Goal: Task Accomplishment & Management: Use online tool/utility

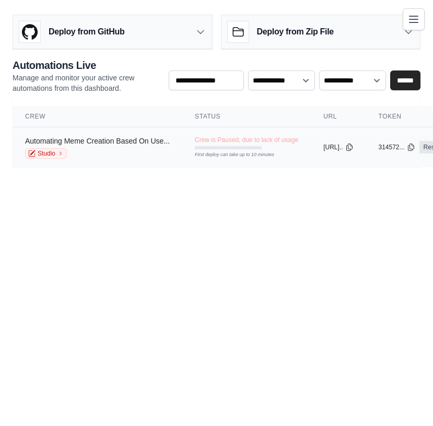
click at [107, 138] on link "Automating Meme Creation Based On Use..." at bounding box center [97, 141] width 145 height 8
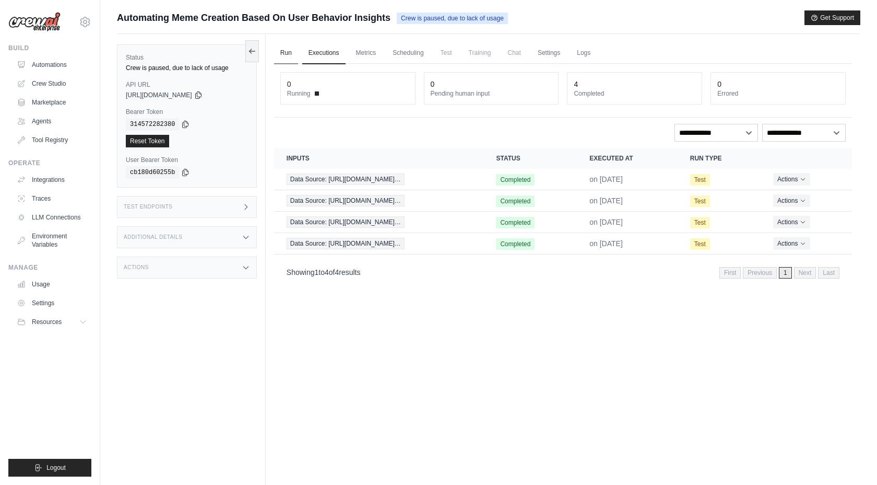
click at [277, 62] on link "Run" at bounding box center [286, 53] width 24 height 22
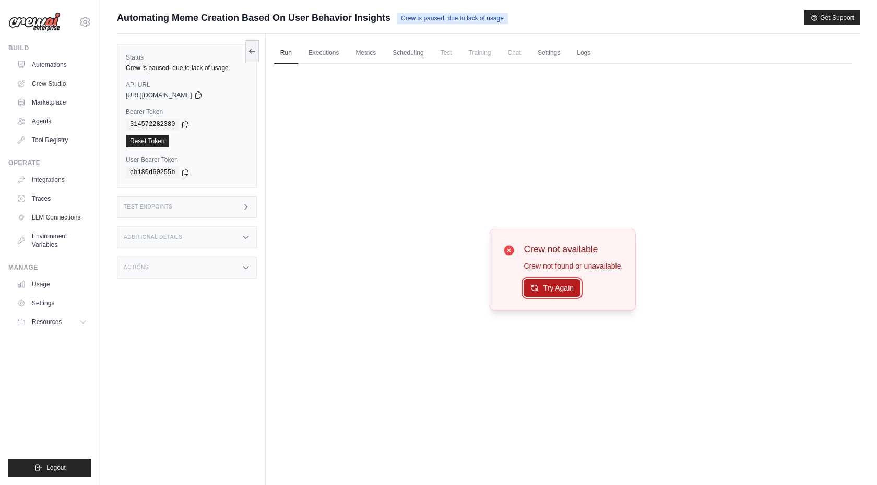
click at [432, 286] on icon at bounding box center [535, 288] width 8 height 8
click at [61, 62] on link "Automations" at bounding box center [53, 64] width 79 height 17
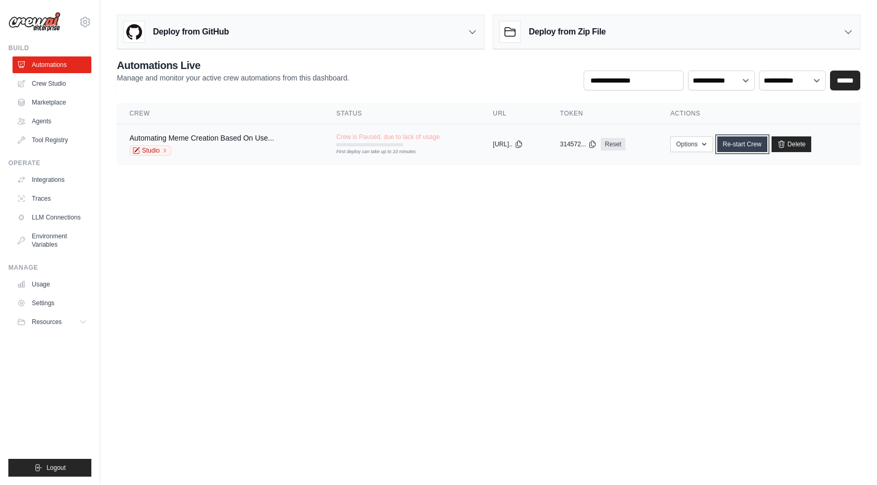
click at [432, 142] on link "Re-start Crew" at bounding box center [743, 144] width 50 height 16
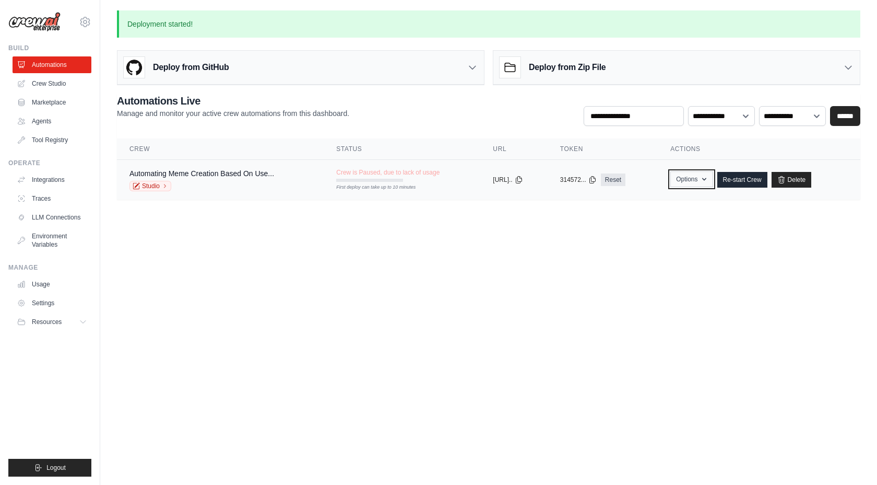
click at [432, 179] on icon "button" at bounding box center [704, 179] width 8 height 8
click at [432, 267] on body "[EMAIL_ADDRESS][DOMAIN_NAME] Settings Build Automations Crew Studio" at bounding box center [438, 242] width 877 height 485
click at [432, 68] on div "Deploy from Zip File" at bounding box center [676, 68] width 367 height 34
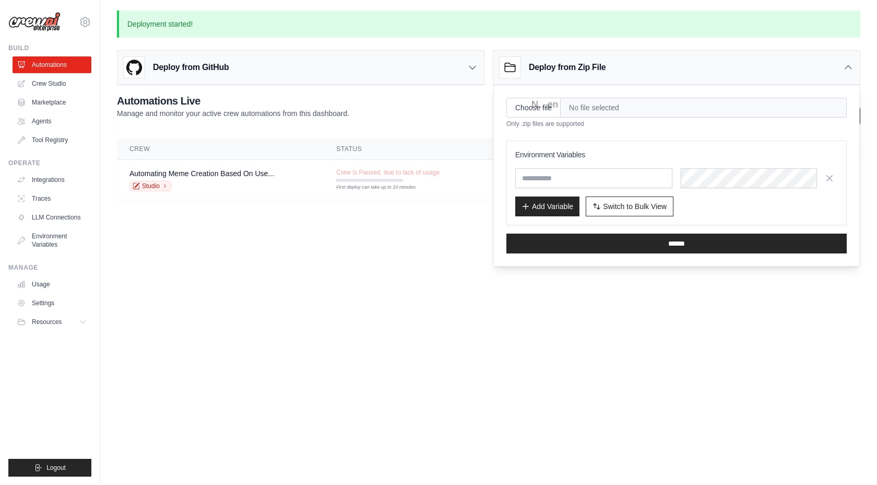
click at [432, 68] on div "Deploy from Zip File" at bounding box center [676, 68] width 367 height 34
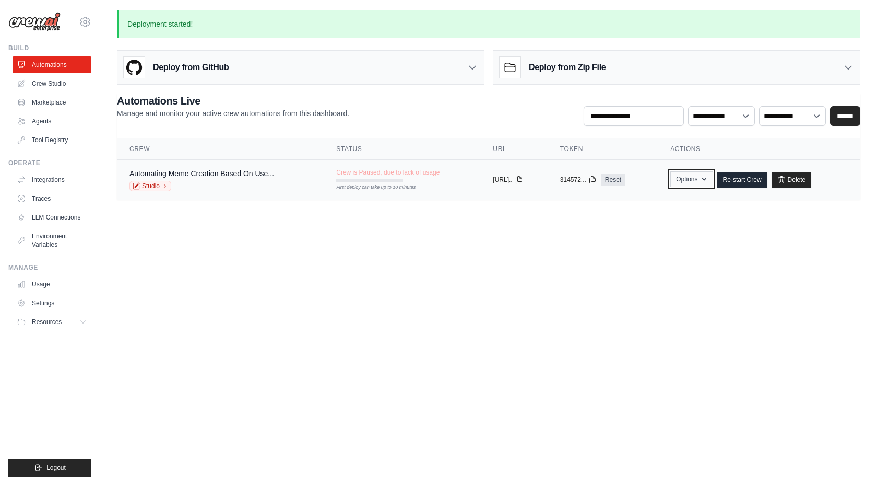
click at [432, 179] on icon "button" at bounding box center [704, 179] width 8 height 8
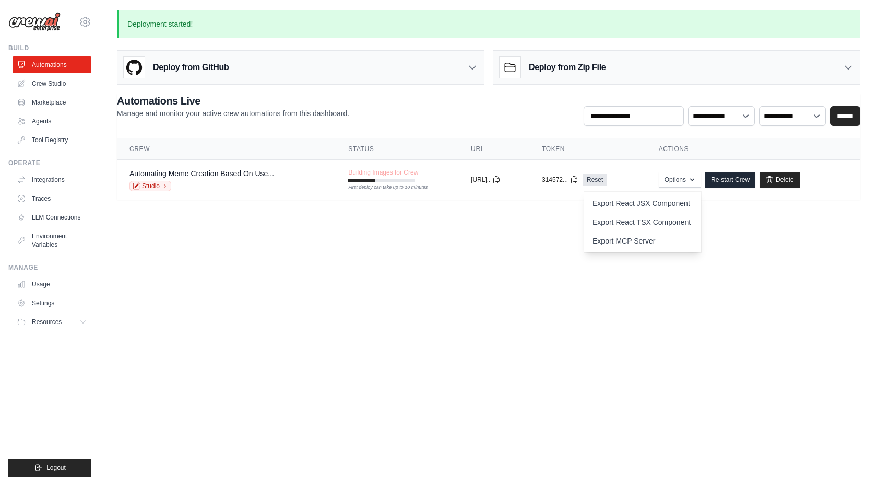
click at [432, 284] on body "[EMAIL_ADDRESS][DOMAIN_NAME] Settings Build Automations Crew Studio" at bounding box center [438, 242] width 877 height 485
click at [52, 248] on link "Environment Variables" at bounding box center [53, 240] width 79 height 25
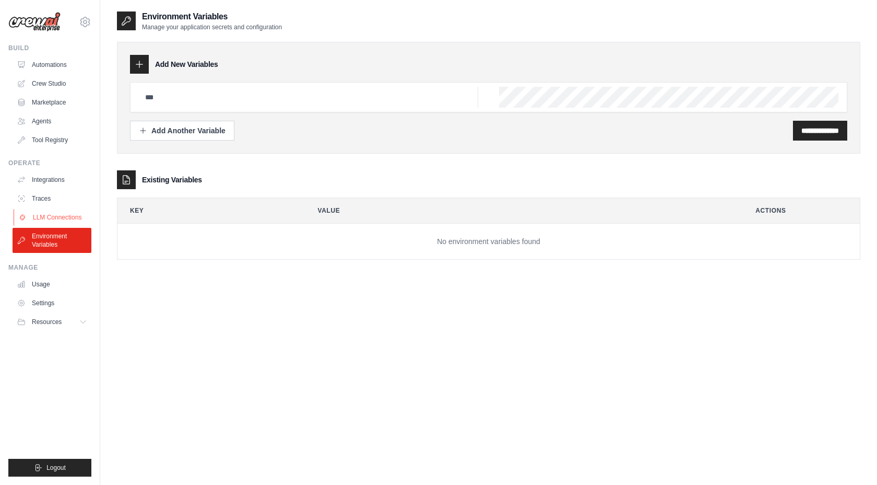
click at [56, 212] on link "LLM Connections" at bounding box center [53, 217] width 79 height 17
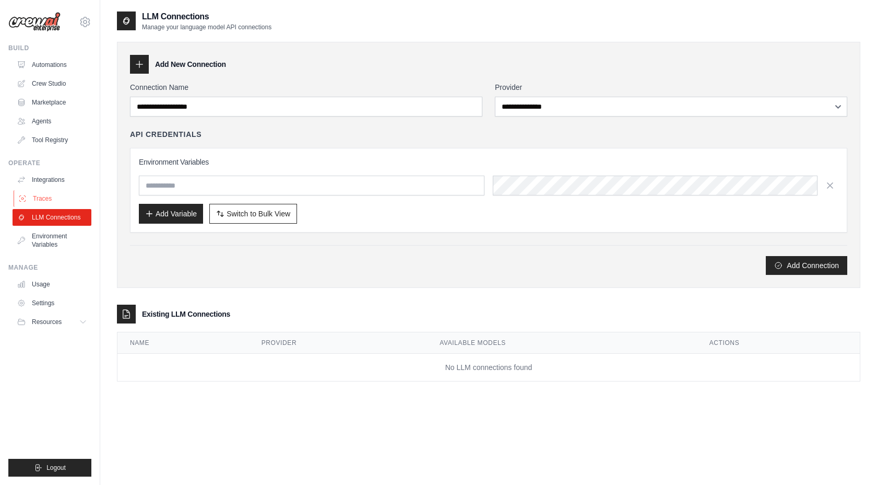
click at [58, 201] on link "Traces" at bounding box center [53, 198] width 79 height 17
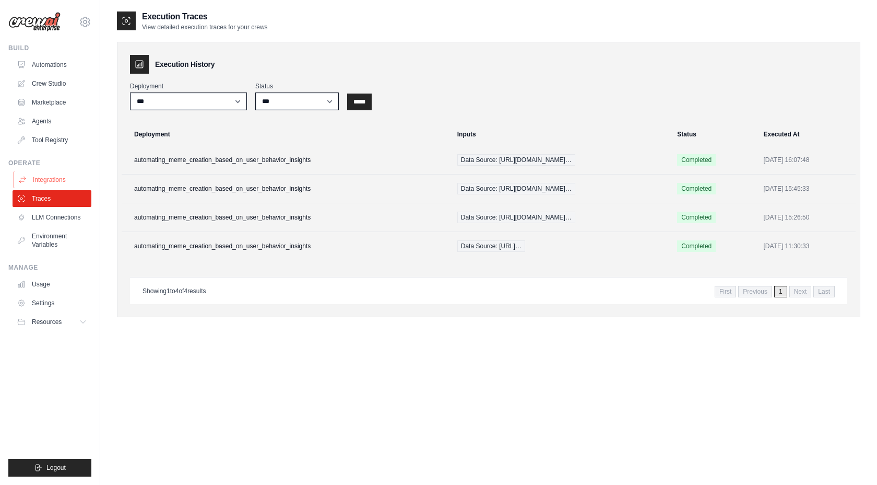
click at [64, 175] on link "Integrations" at bounding box center [53, 179] width 79 height 17
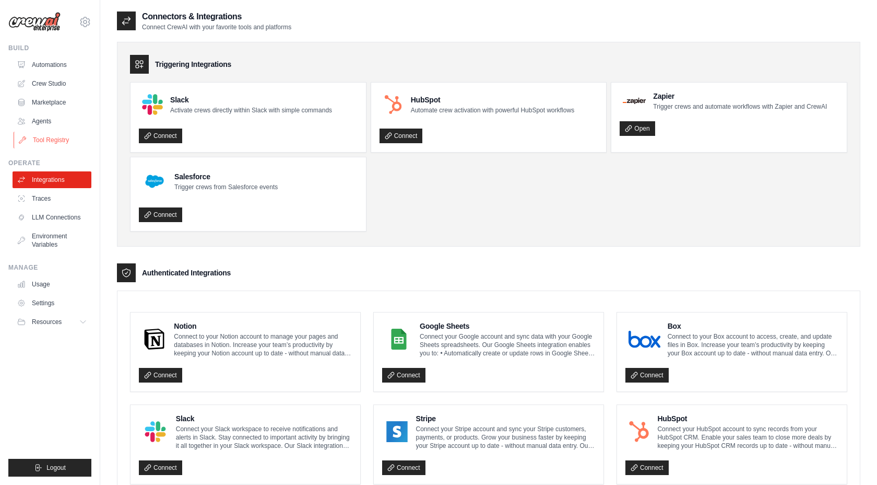
click at [58, 145] on link "Tool Registry" at bounding box center [53, 140] width 79 height 17
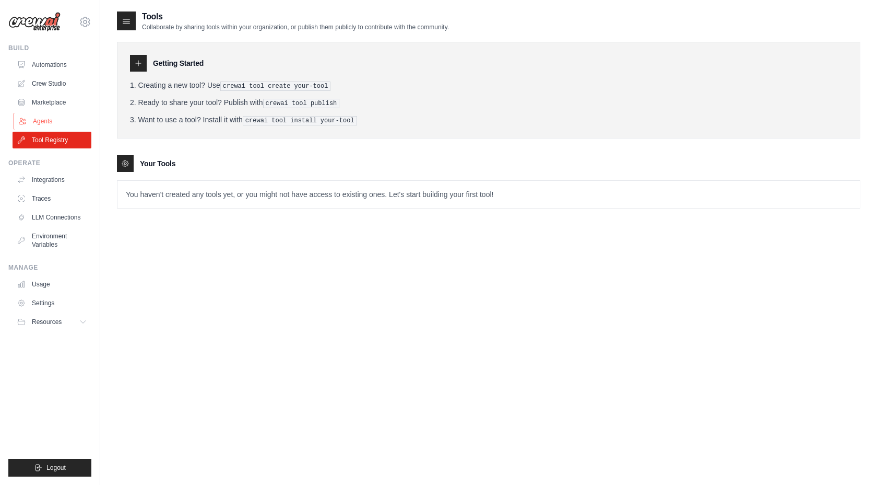
click at [64, 124] on link "Agents" at bounding box center [53, 121] width 79 height 17
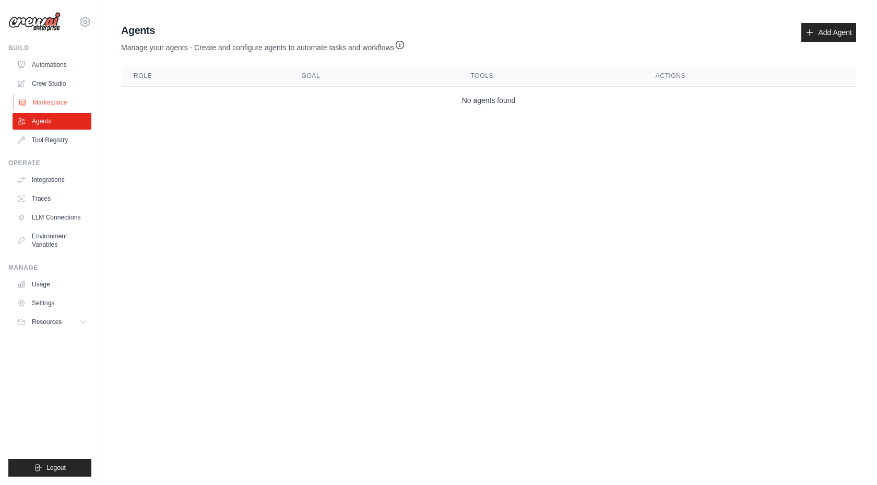
click at [42, 101] on link "Marketplace" at bounding box center [53, 102] width 79 height 17
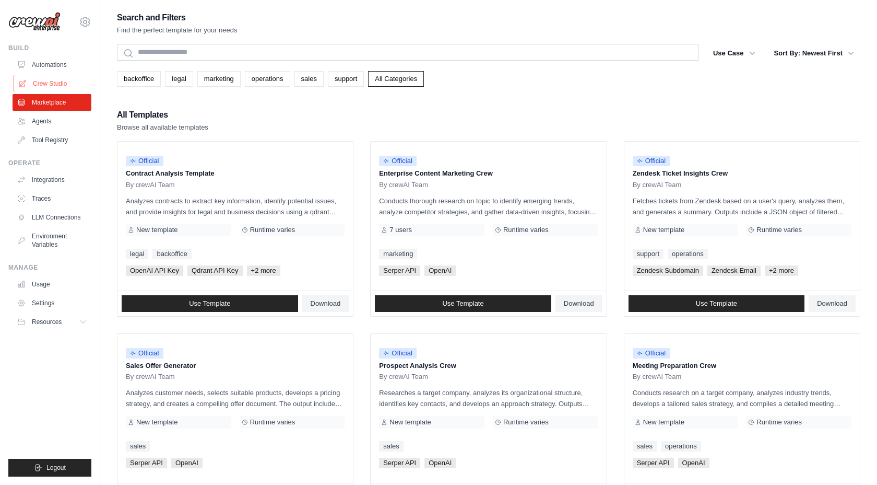
click at [62, 79] on link "Crew Studio" at bounding box center [53, 83] width 79 height 17
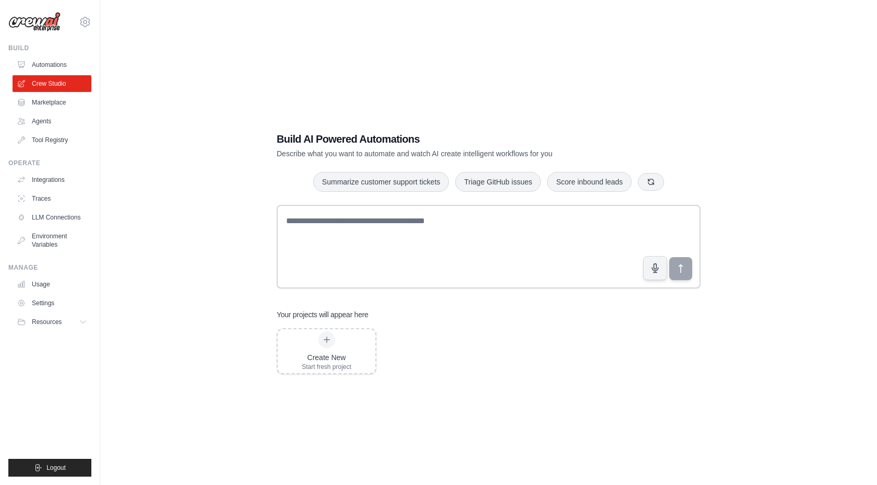
click at [58, 55] on div "Build Automations Crew Studio Marketplace Agents" at bounding box center [49, 96] width 83 height 104
click at [60, 69] on link "Automations" at bounding box center [53, 64] width 79 height 17
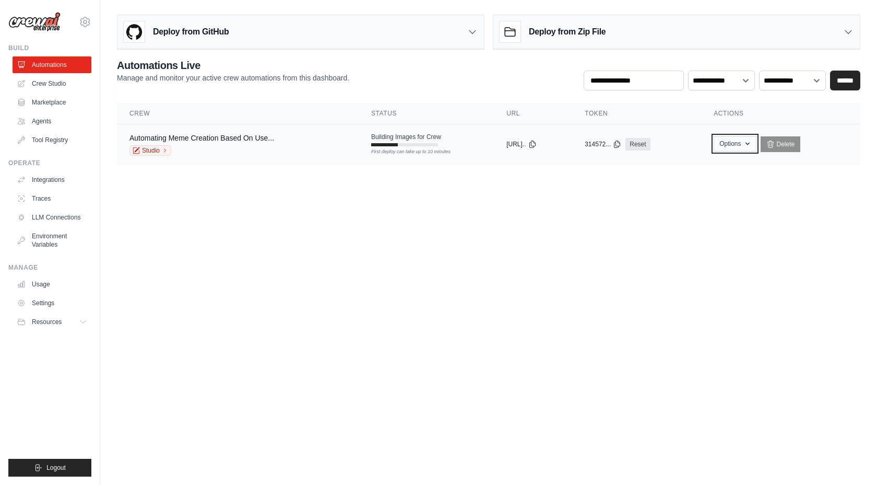
click at [744, 139] on button "Options" at bounding box center [735, 144] width 42 height 16
click at [619, 188] on body "[EMAIL_ADDRESS][DOMAIN_NAME] Settings Build Automations Crew Studio" at bounding box center [438, 242] width 877 height 485
click at [149, 148] on link "Studio" at bounding box center [151, 150] width 42 height 10
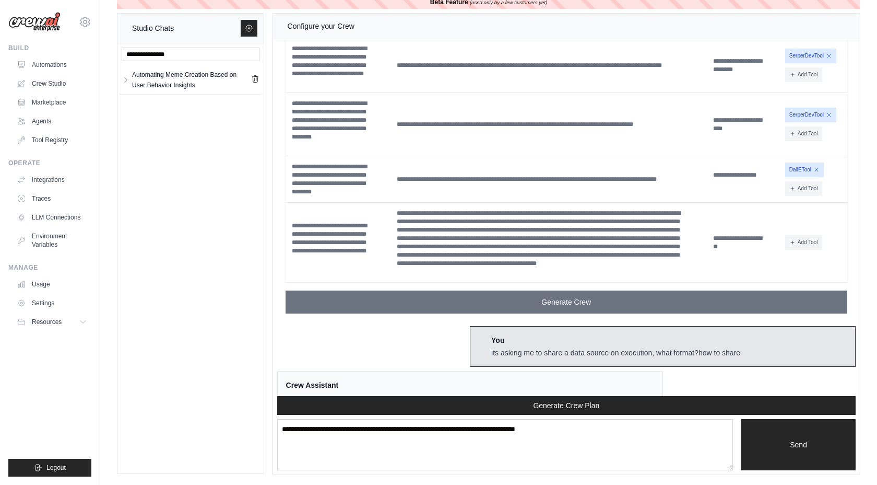
scroll to position [3088, 0]
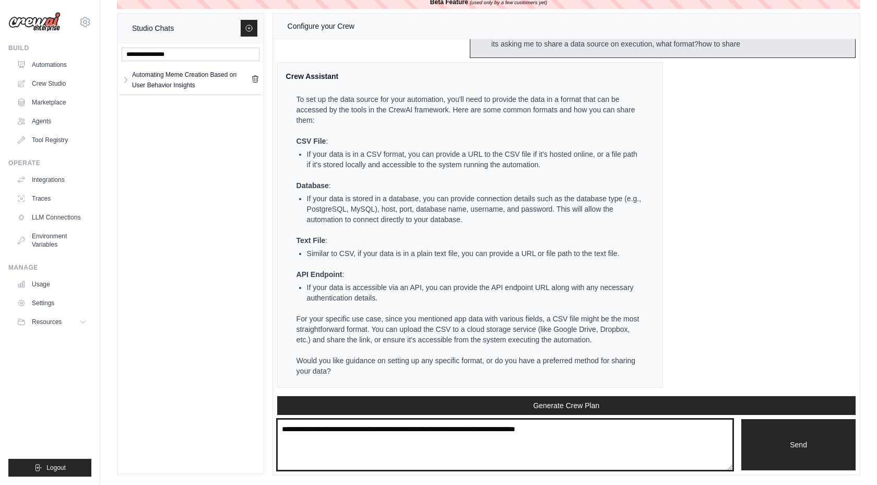
click at [383, 450] on textarea at bounding box center [505, 444] width 456 height 51
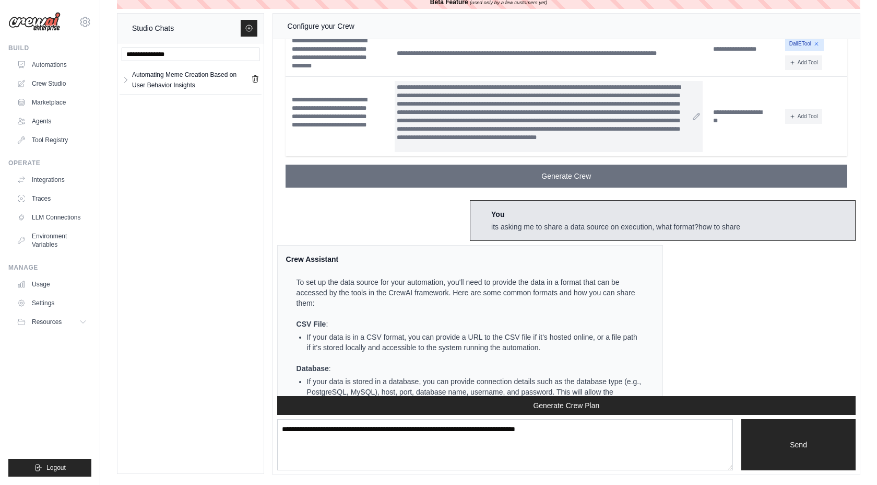
scroll to position [2881, 0]
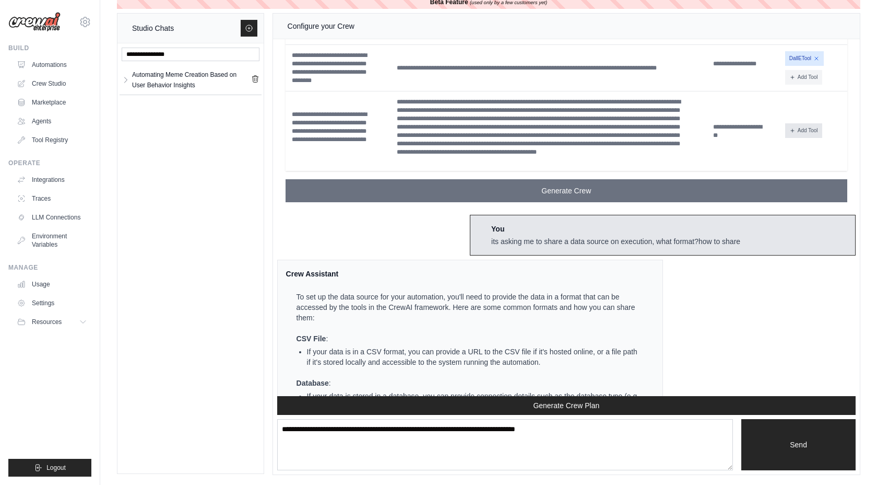
drag, startPoint x: 296, startPoint y: 139, endPoint x: 818, endPoint y: 143, distance: 522.2
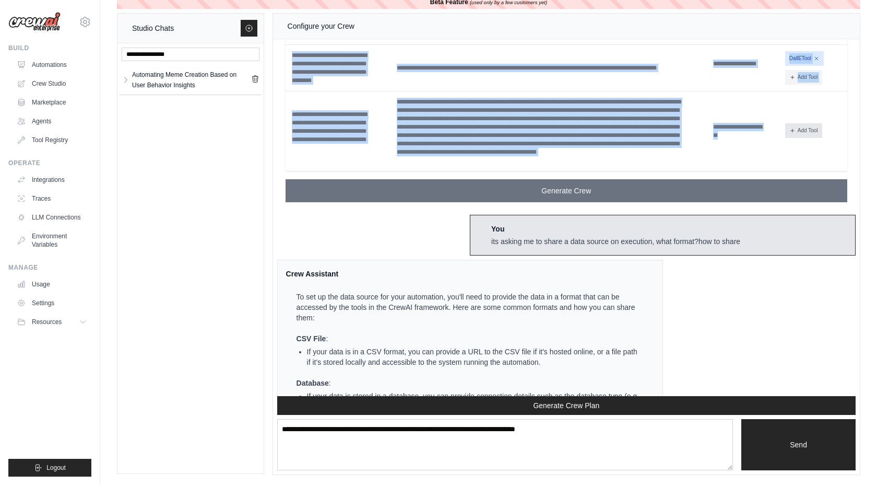
copy div "**********"
click at [518, 171] on td "**********" at bounding box center [549, 131] width 316 height 80
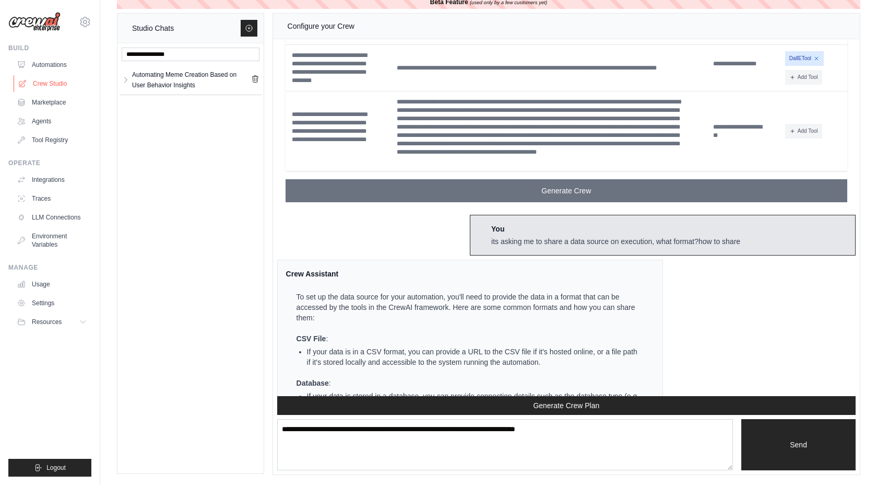
click at [56, 88] on link "Crew Studio" at bounding box center [53, 83] width 79 height 17
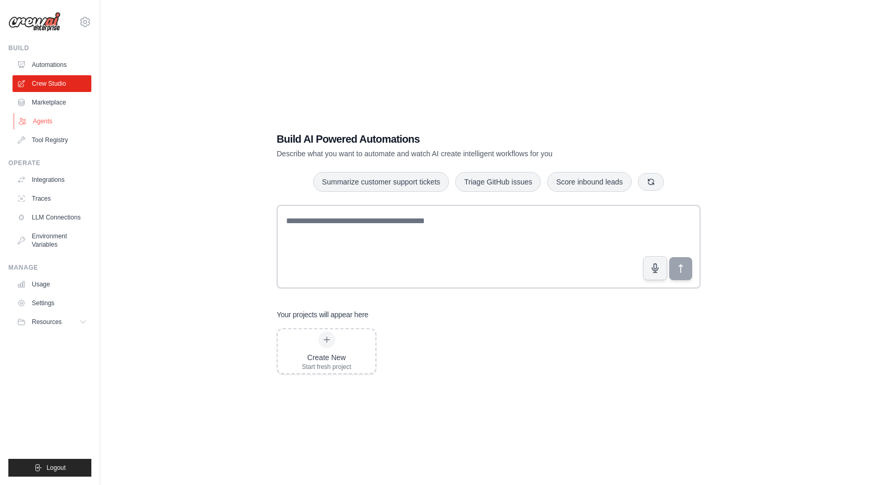
click at [66, 123] on link "Agents" at bounding box center [53, 121] width 79 height 17
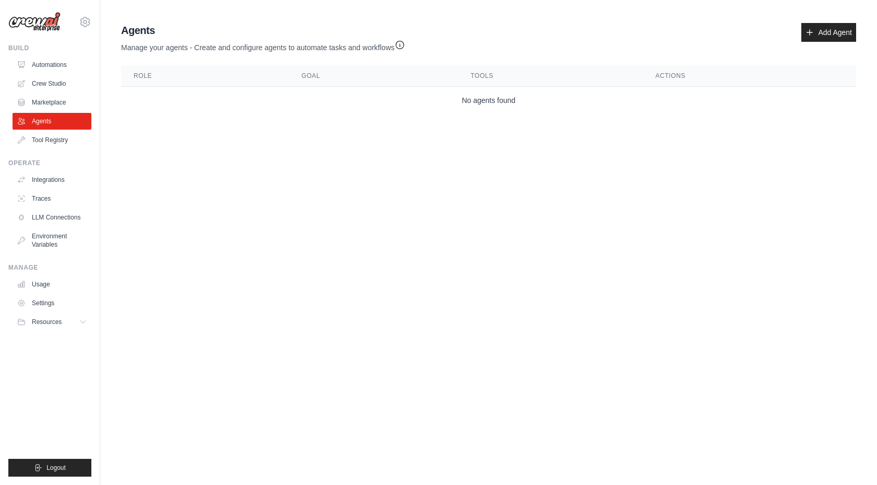
click at [51, 52] on div "Build" at bounding box center [49, 48] width 83 height 8
click at [51, 73] on link "Automations" at bounding box center [53, 64] width 79 height 17
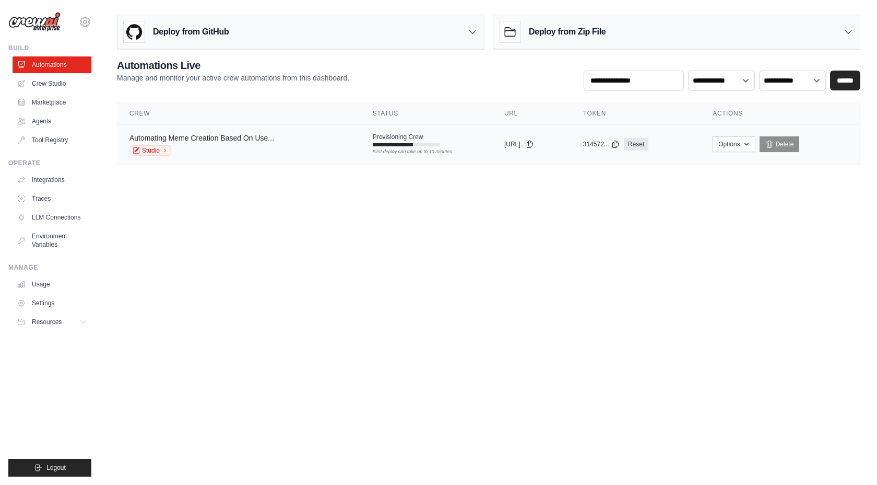
click at [199, 142] on link "Automating Meme Creation Based On Use..." at bounding box center [202, 138] width 145 height 8
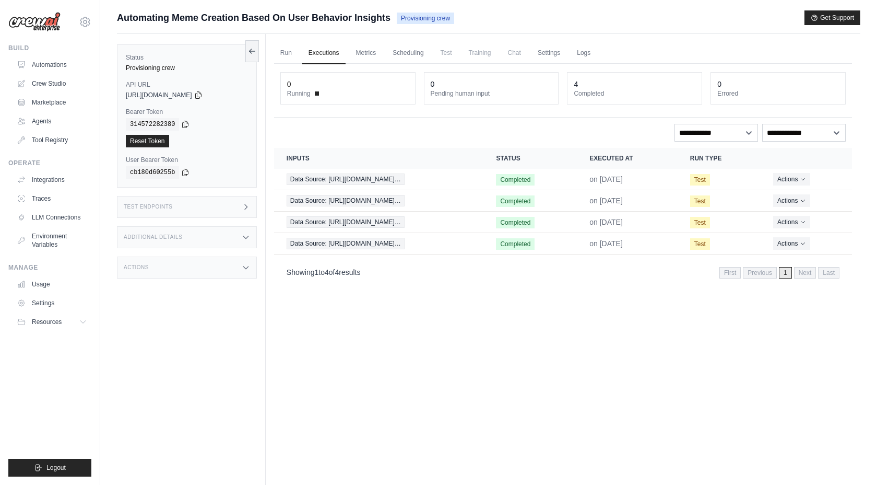
click at [463, 62] on span "Training" at bounding box center [480, 52] width 35 height 21
click at [293, 51] on link "Run" at bounding box center [286, 53] width 24 height 22
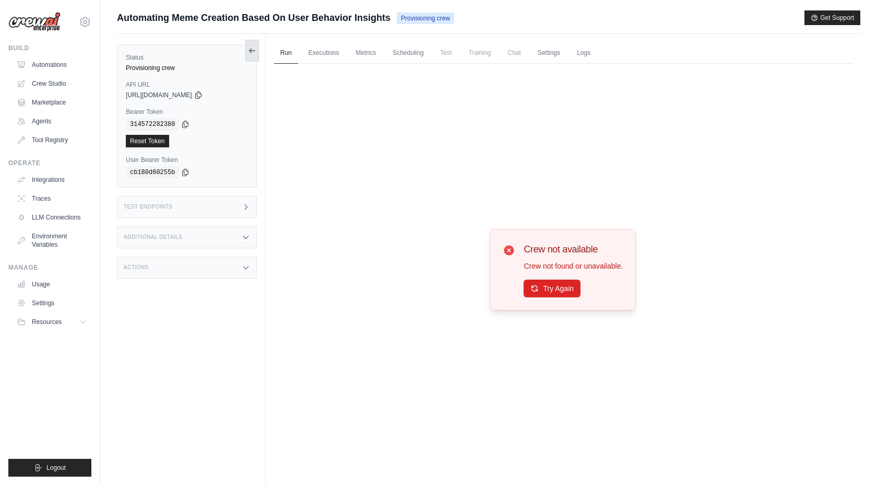
click at [250, 51] on icon at bounding box center [250, 51] width 2 height 4
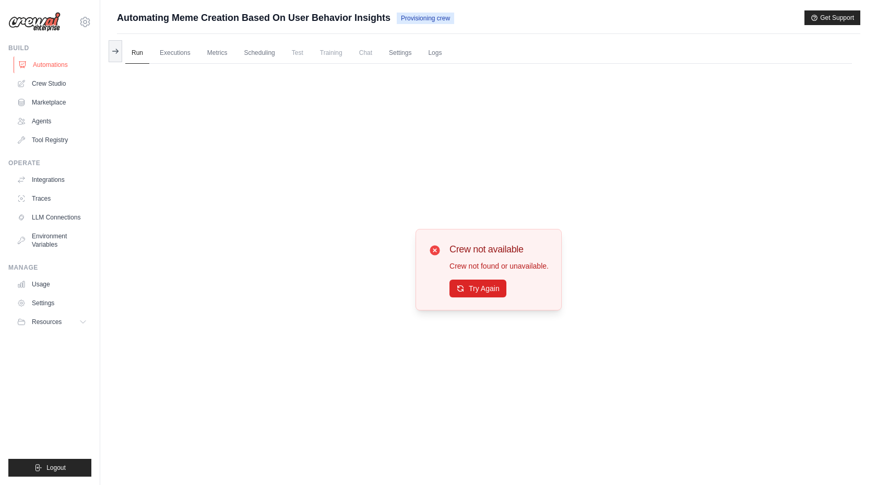
click at [38, 61] on link "Automations" at bounding box center [53, 64] width 79 height 17
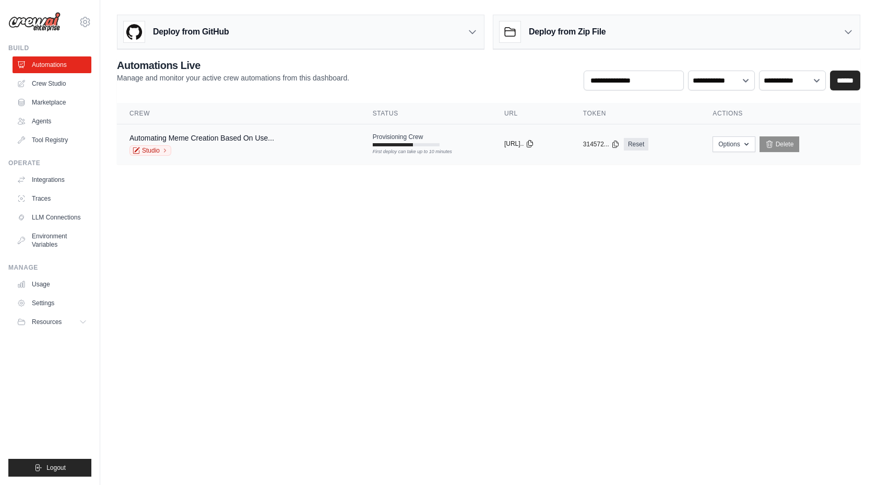
click at [533, 146] on icon at bounding box center [530, 143] width 6 height 7
click at [420, 210] on body "[EMAIL_ADDRESS][DOMAIN_NAME] Settings Build Automations Crew Studio" at bounding box center [438, 242] width 877 height 485
click at [770, 81] on select "**********" at bounding box center [792, 80] width 67 height 20
